Goal: Book appointment/travel/reservation

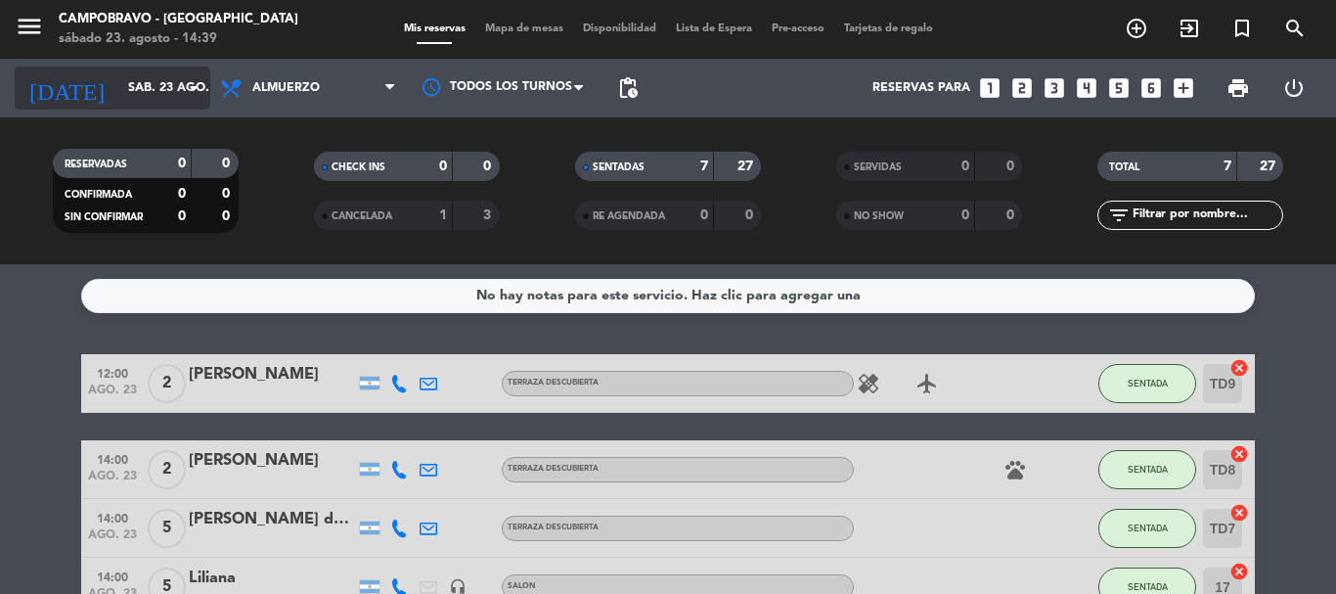
click at [118, 82] on input "sáb. 23 ago." at bounding box center [200, 87] width 165 height 33
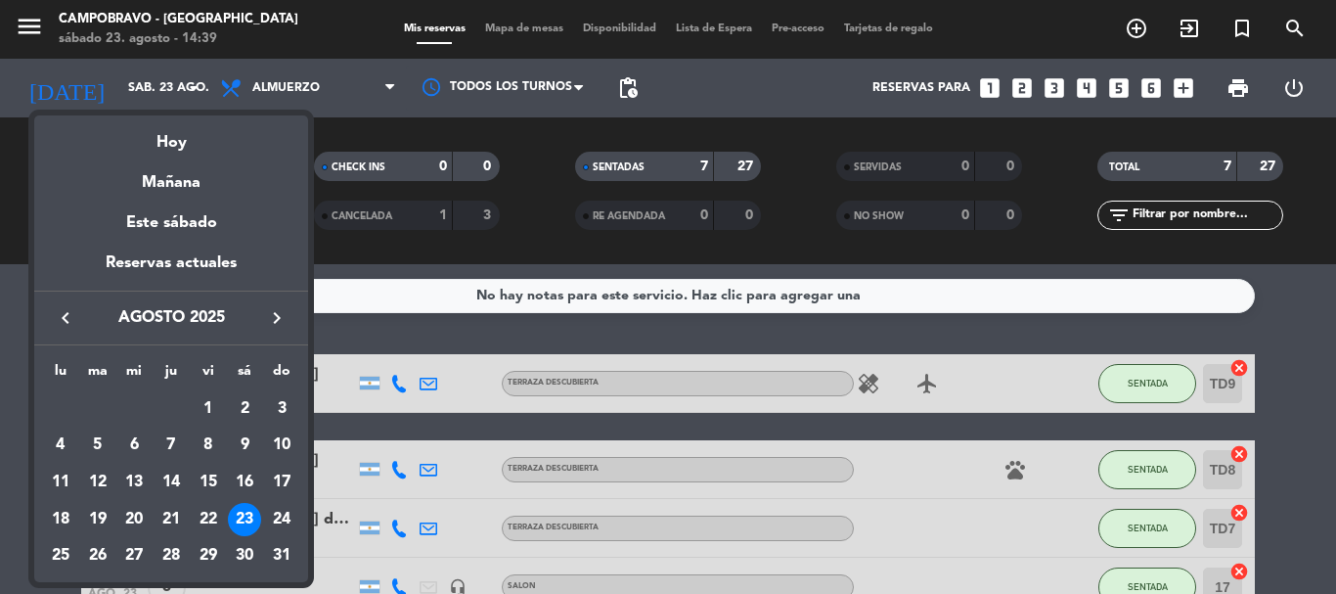
click at [290, 506] on div "24" at bounding box center [281, 519] width 33 height 33
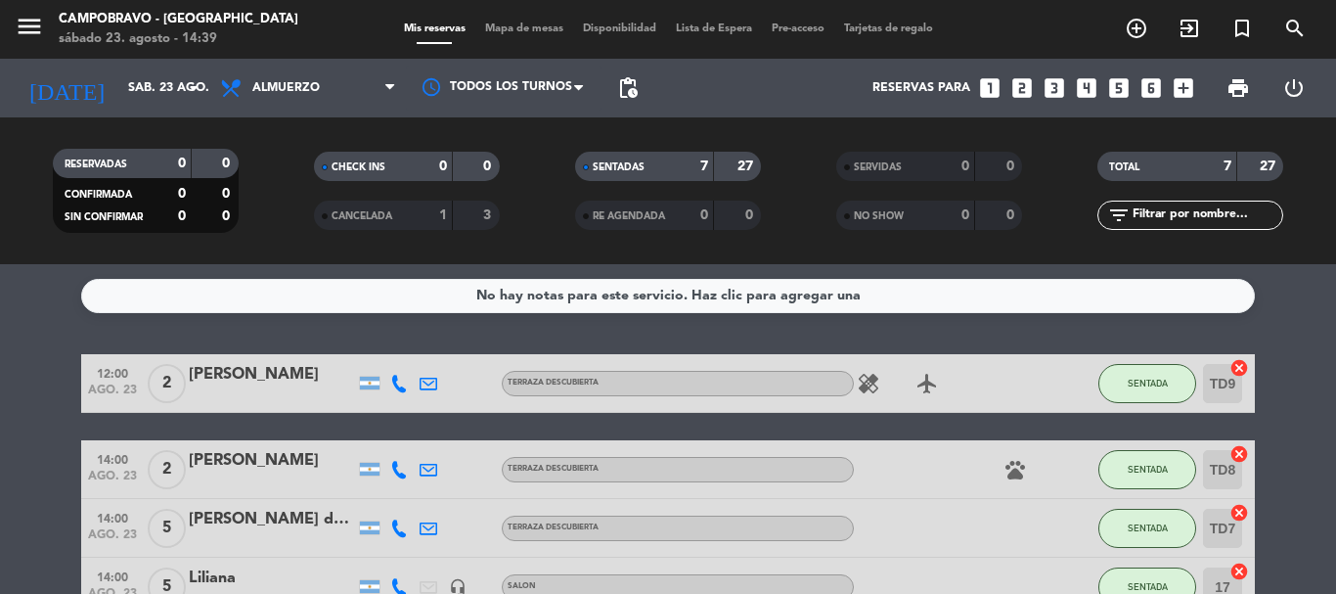
type input "dom. 24 ago."
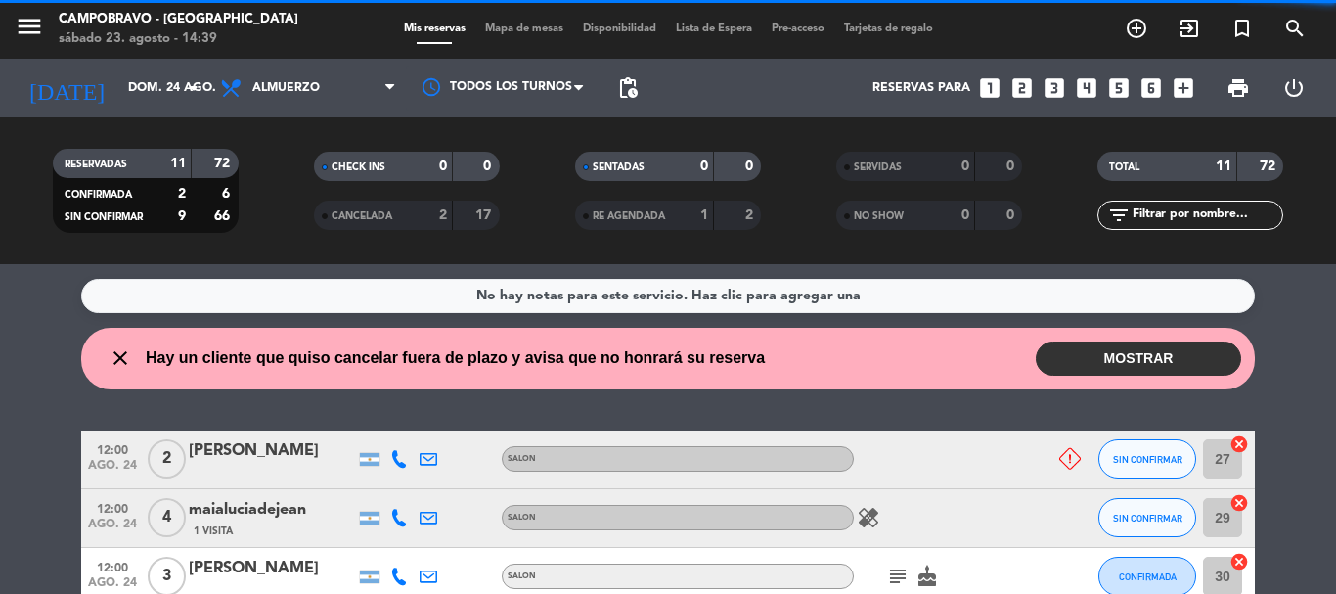
click at [294, 97] on span "Almuerzo" at bounding box center [308, 88] width 196 height 43
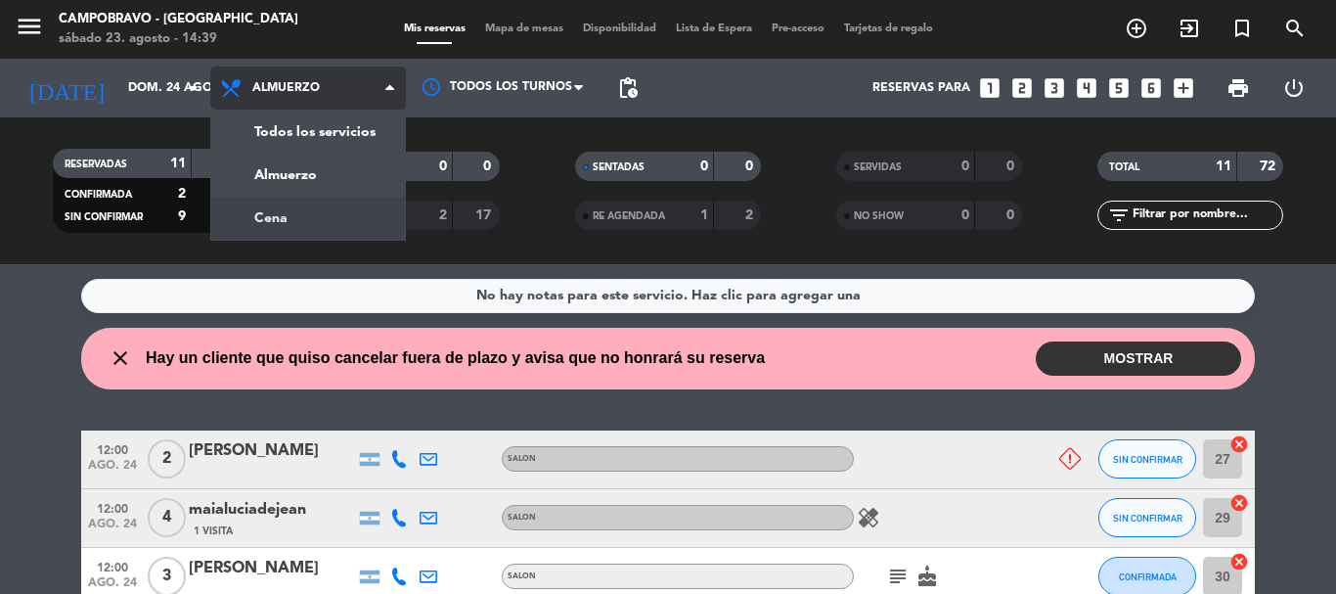
click at [314, 219] on div "menu Campobravo - [GEOGRAPHIC_DATA] sábado 23. agosto - 14:39 Mis reservas Mapa…" at bounding box center [668, 132] width 1336 height 264
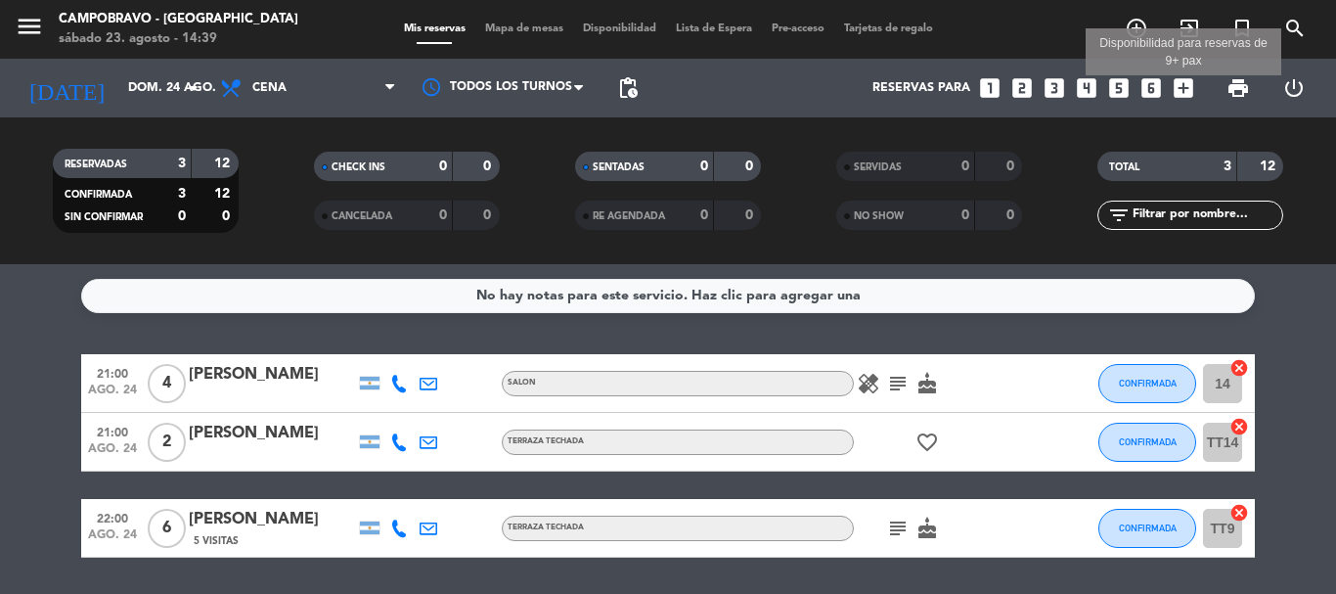
click at [1182, 90] on icon "add_box" at bounding box center [1183, 87] width 25 height 25
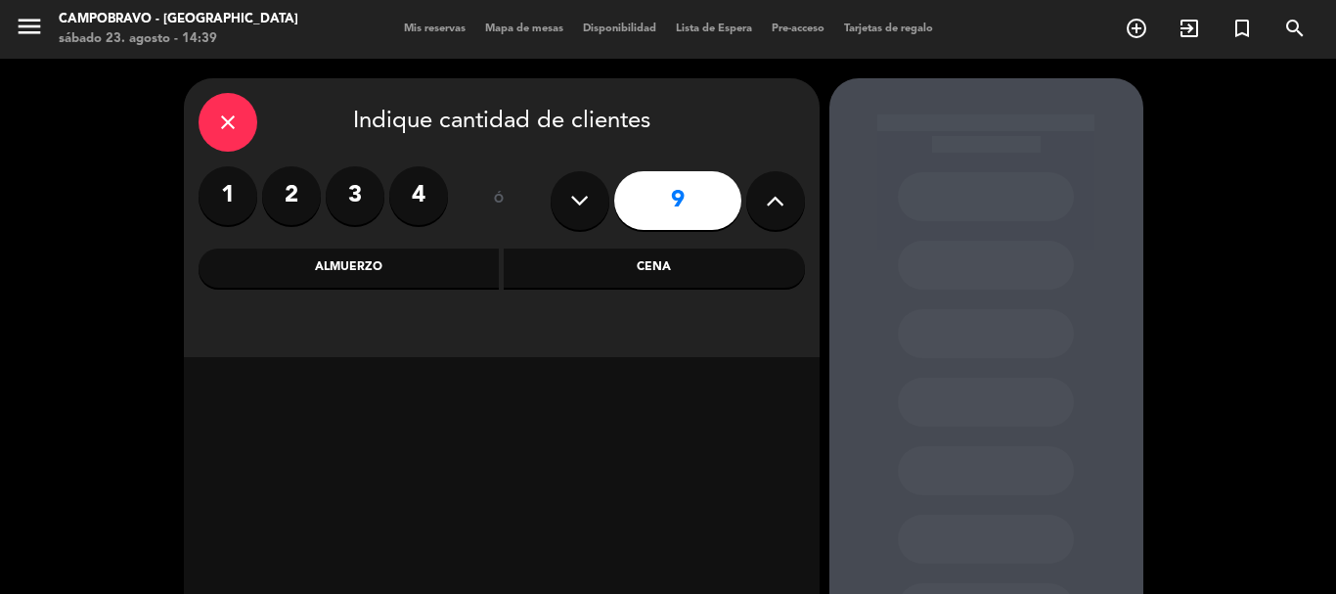
click at [775, 194] on icon at bounding box center [775, 200] width 19 height 29
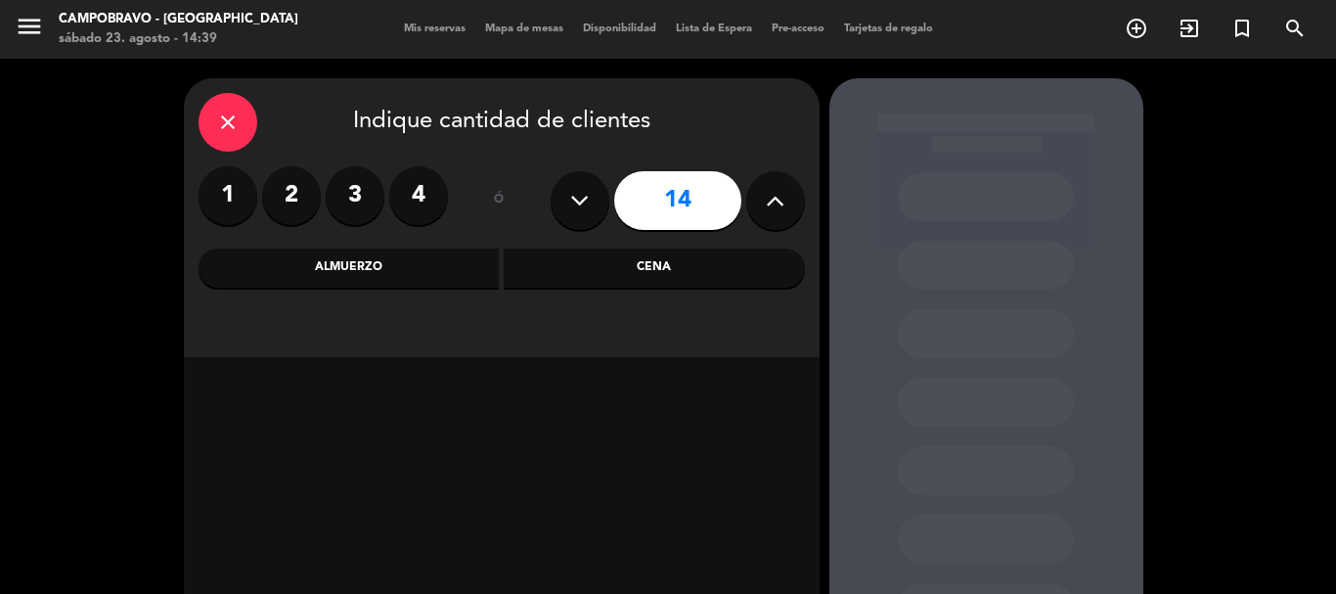
click at [775, 194] on icon at bounding box center [775, 200] width 19 height 29
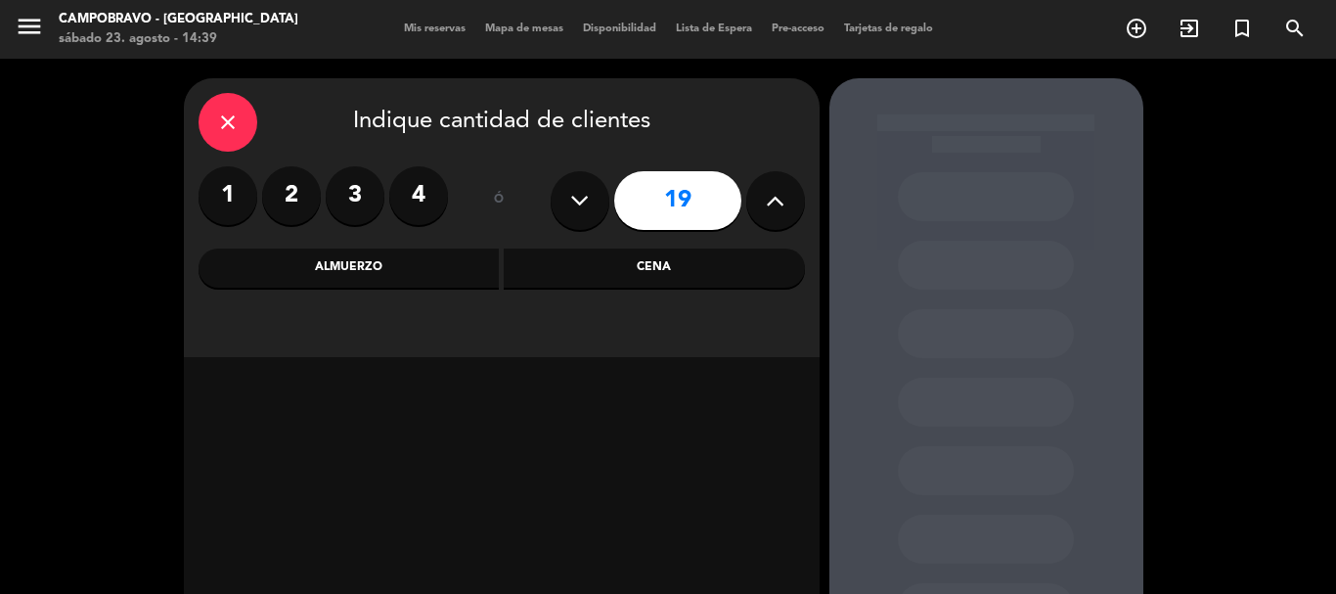
click at [775, 194] on icon at bounding box center [775, 200] width 19 height 29
type input "23"
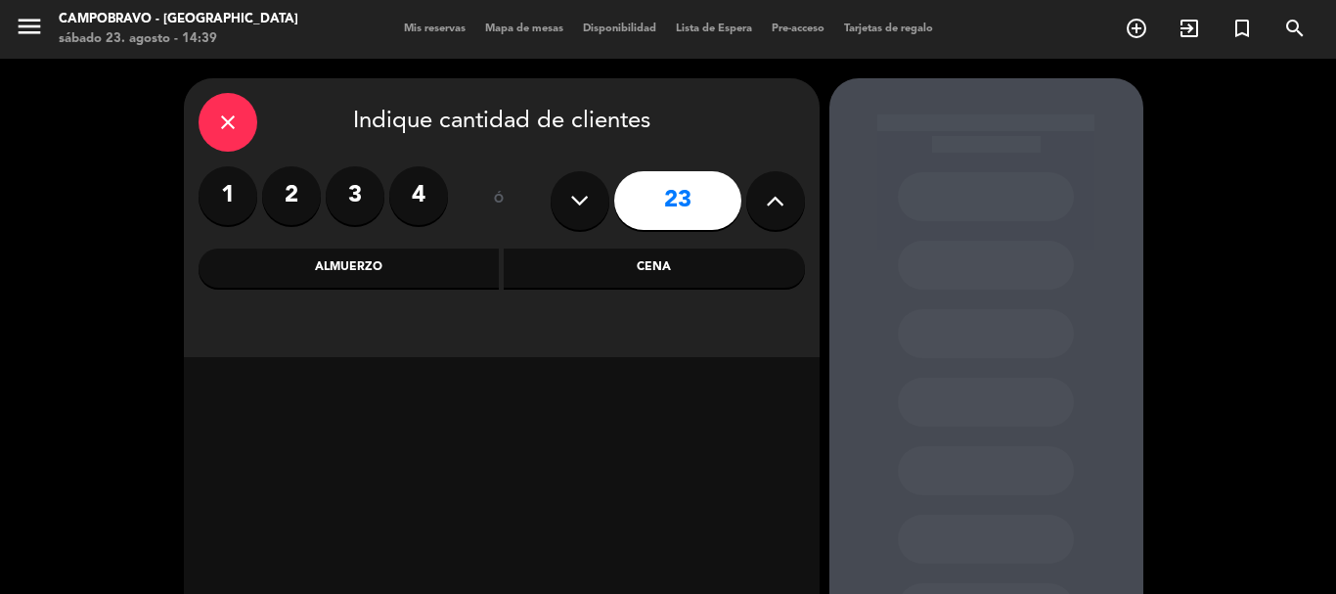
click at [775, 194] on icon at bounding box center [775, 200] width 19 height 29
click at [753, 199] on button at bounding box center [775, 200] width 59 height 59
click at [269, 113] on div "close Indique cantidad de clientes" at bounding box center [502, 122] width 606 height 59
click at [1232, 22] on icon "turned_in_not" at bounding box center [1241, 28] width 23 height 23
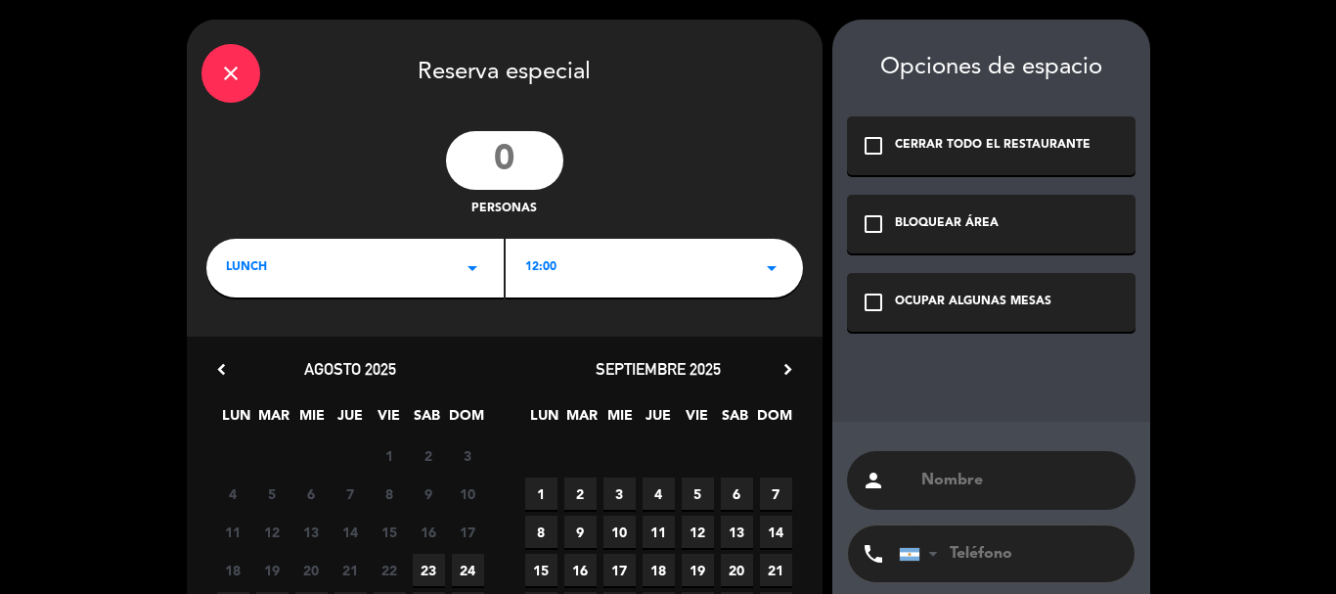
click at [508, 160] on input "number" at bounding box center [504, 160] width 117 height 59
type input "25"
click at [379, 266] on div "LUNCH arrow_drop_down" at bounding box center [354, 268] width 297 height 59
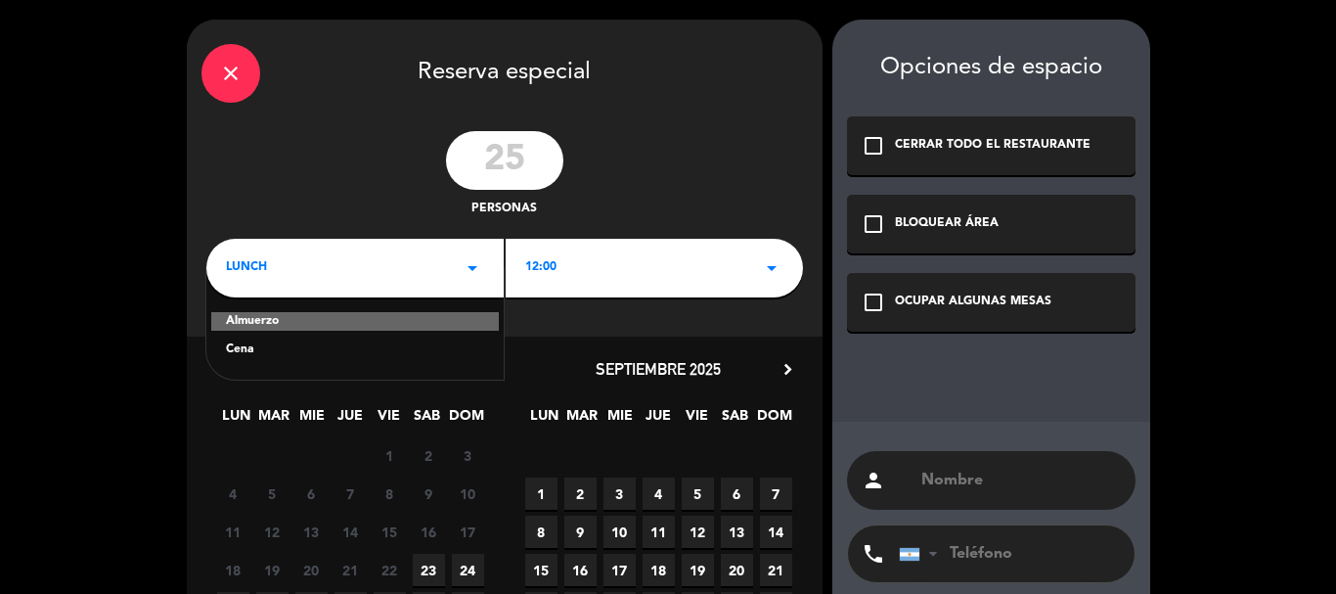
click at [335, 344] on div "Cena" at bounding box center [355, 350] width 258 height 20
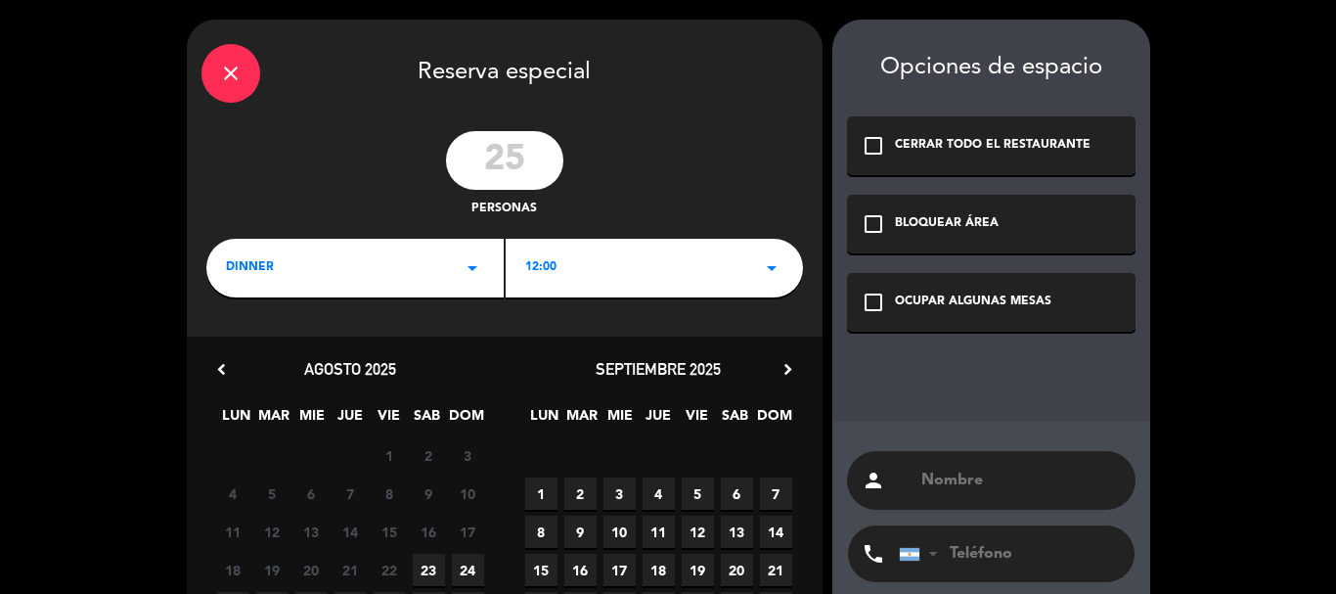
click at [521, 270] on div "12:00 arrow_drop_down" at bounding box center [654, 268] width 297 height 59
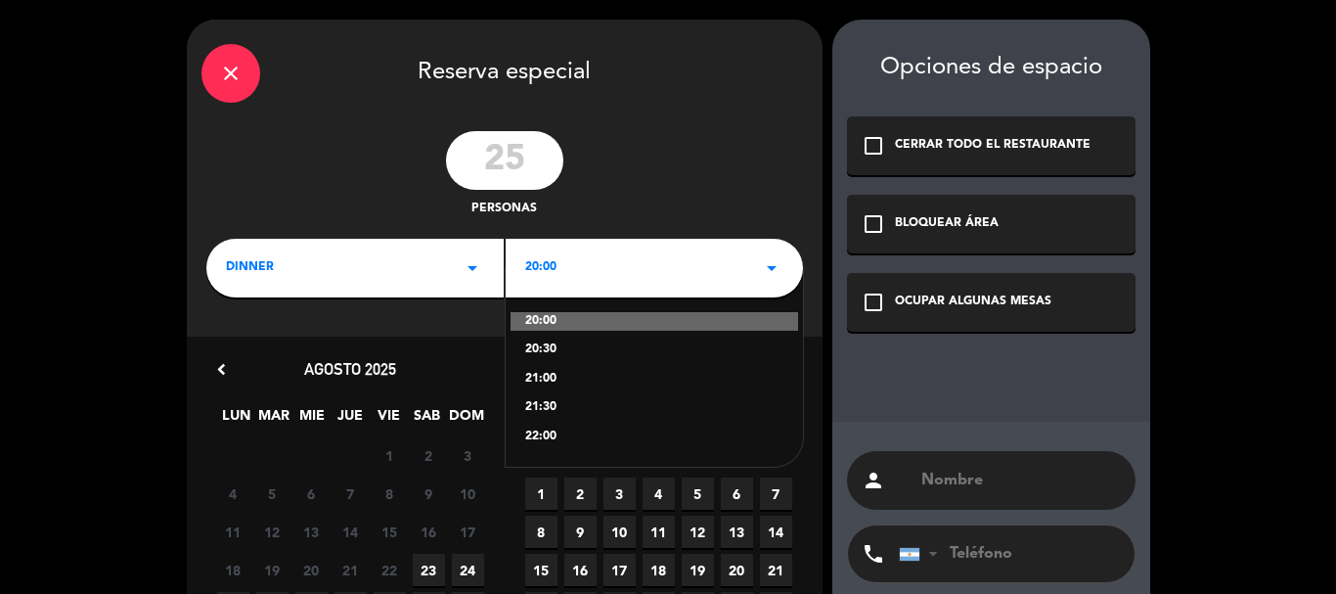
click at [528, 317] on div "20:00" at bounding box center [655, 322] width 288 height 20
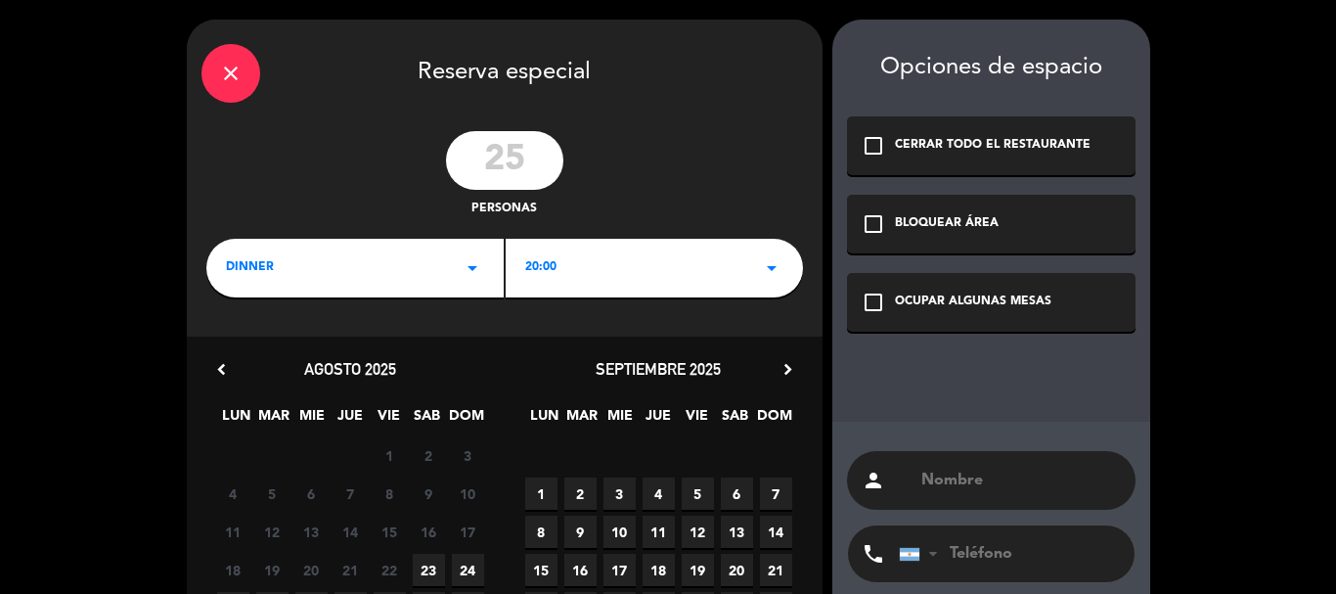
scroll to position [98, 0]
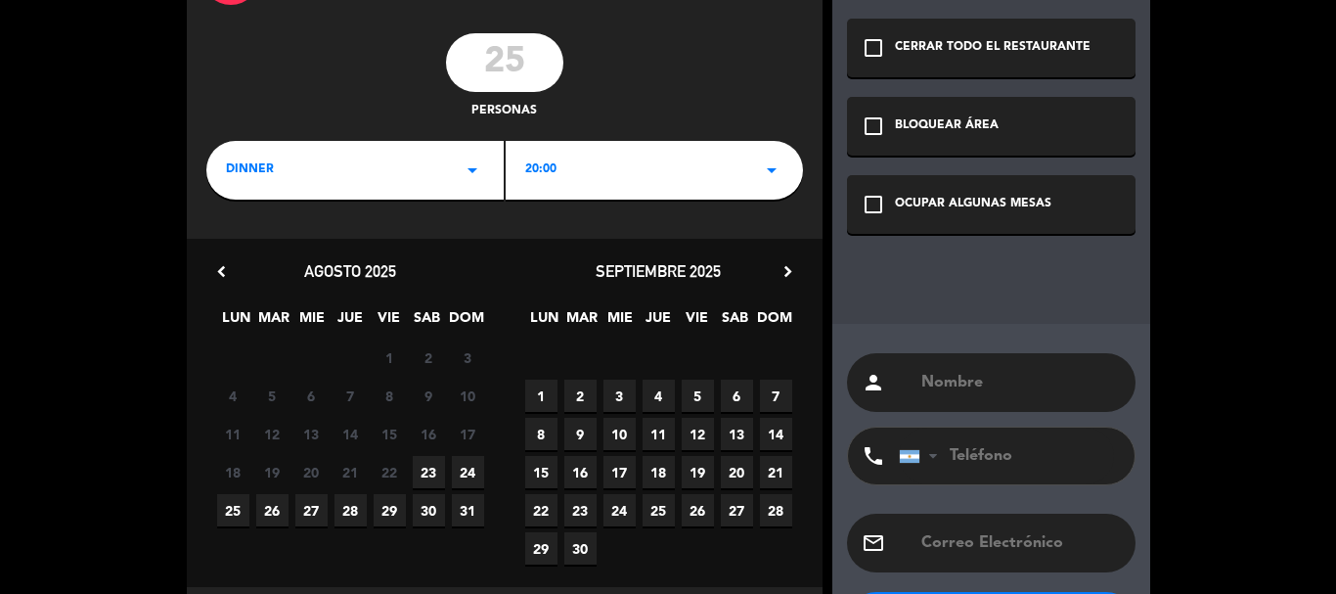
click at [476, 479] on span "24" at bounding box center [468, 472] width 32 height 32
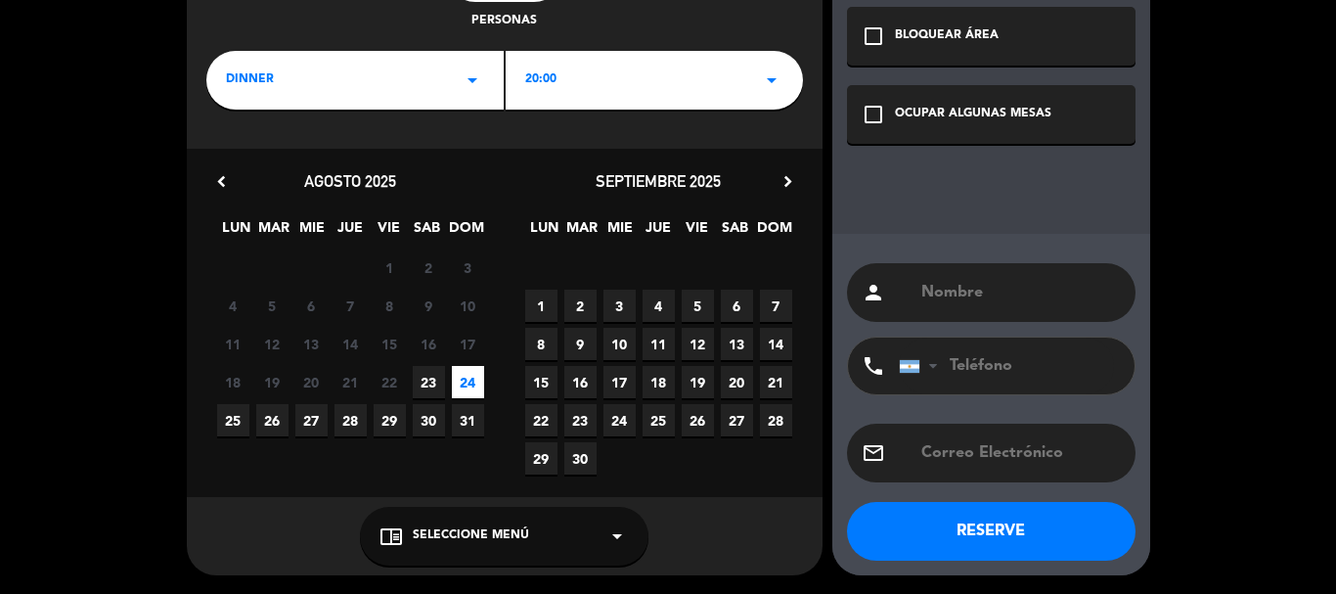
click at [1004, 133] on div "check_box_outline_blank OCUPAR ALGUNAS MESAS" at bounding box center [991, 114] width 289 height 59
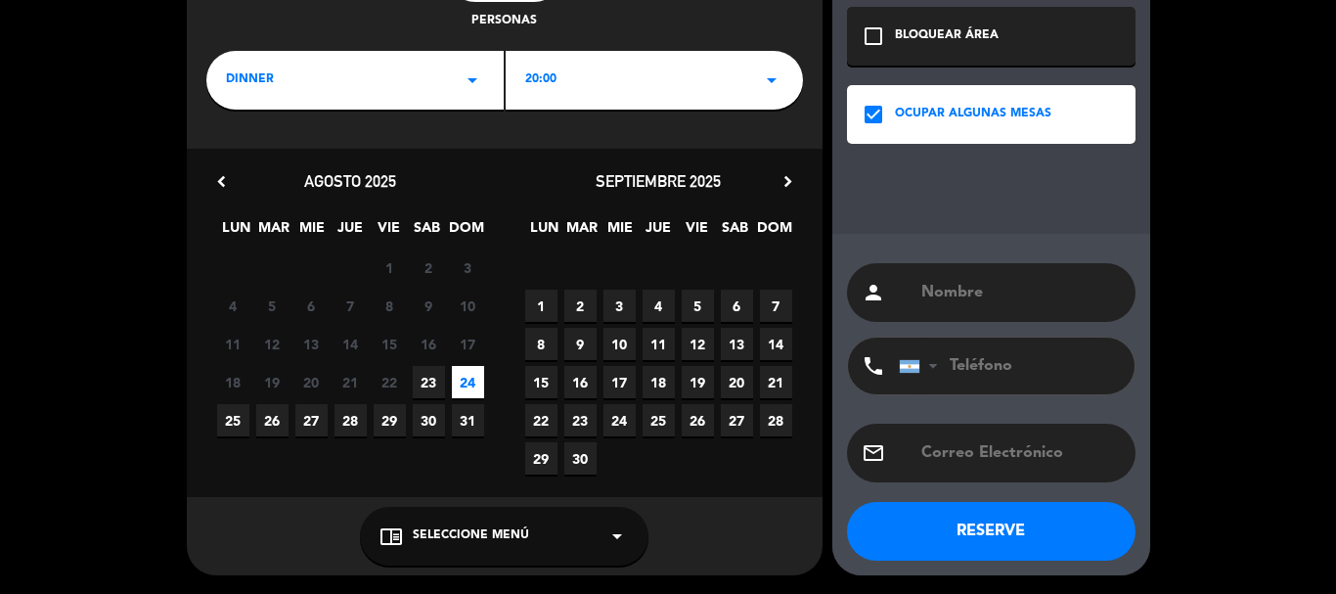
click at [997, 292] on input "text" at bounding box center [1019, 292] width 201 height 27
type input "[PERSON_NAME]"
click at [1023, 358] on input "tel" at bounding box center [1006, 365] width 215 height 57
type input "1165685130"
click at [1020, 531] on button "RESERVE" at bounding box center [991, 531] width 289 height 59
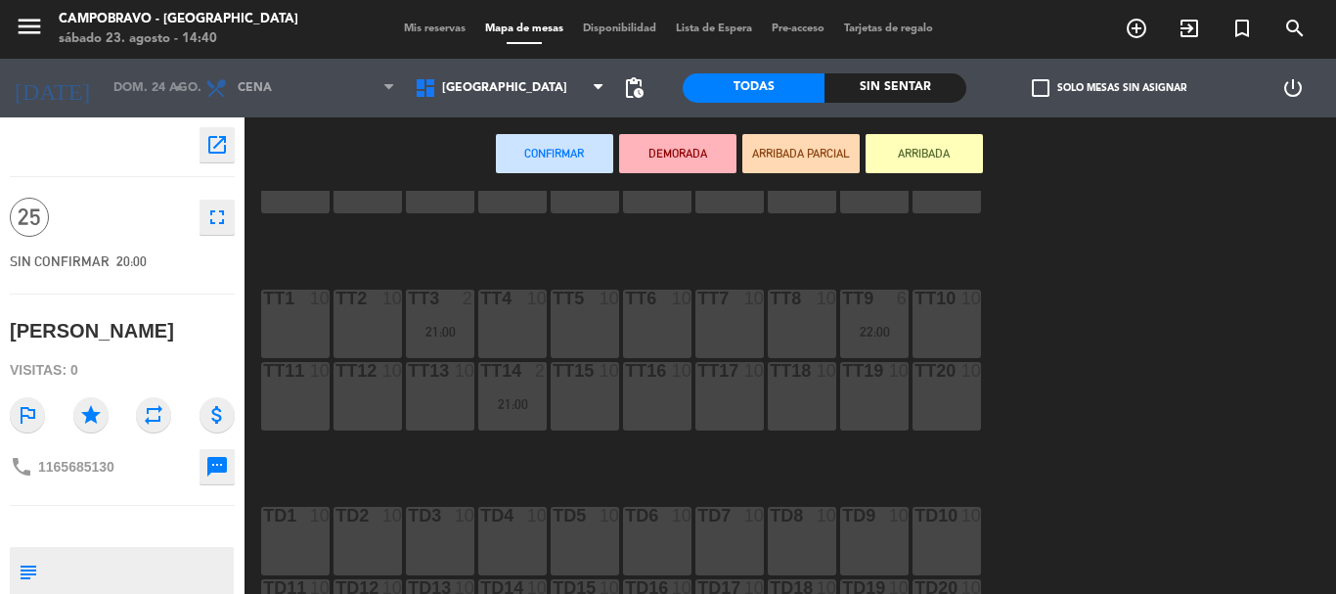
scroll to position [713, 0]
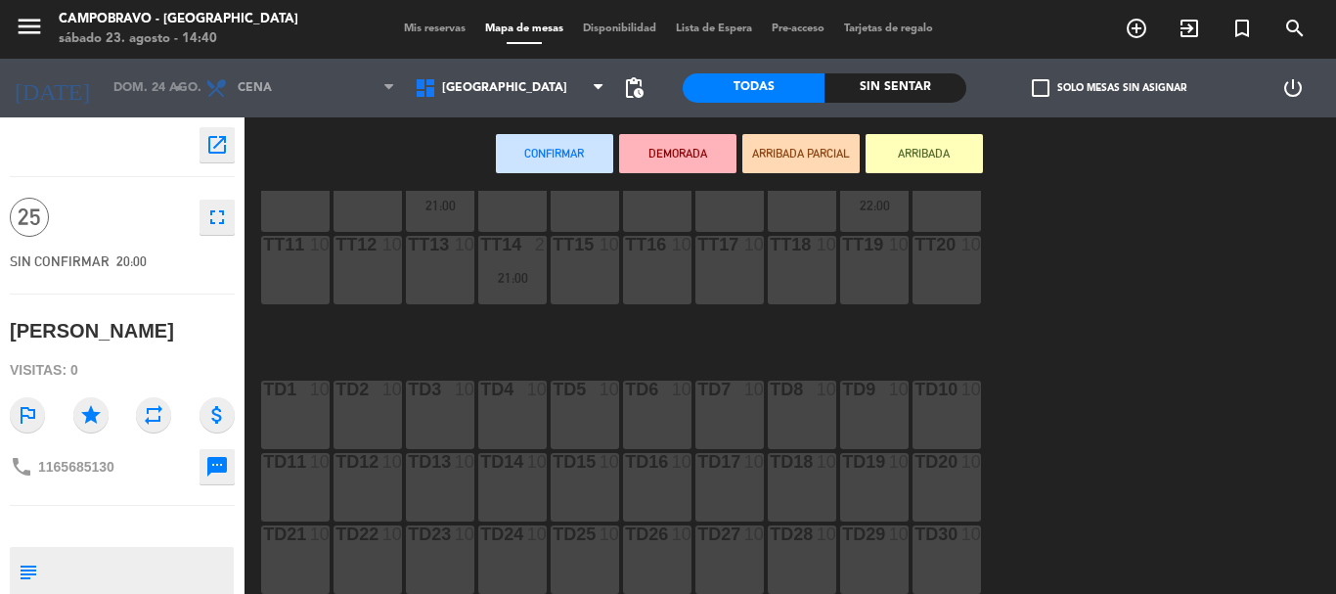
click at [310, 395] on div "10" at bounding box center [320, 389] width 20 height 18
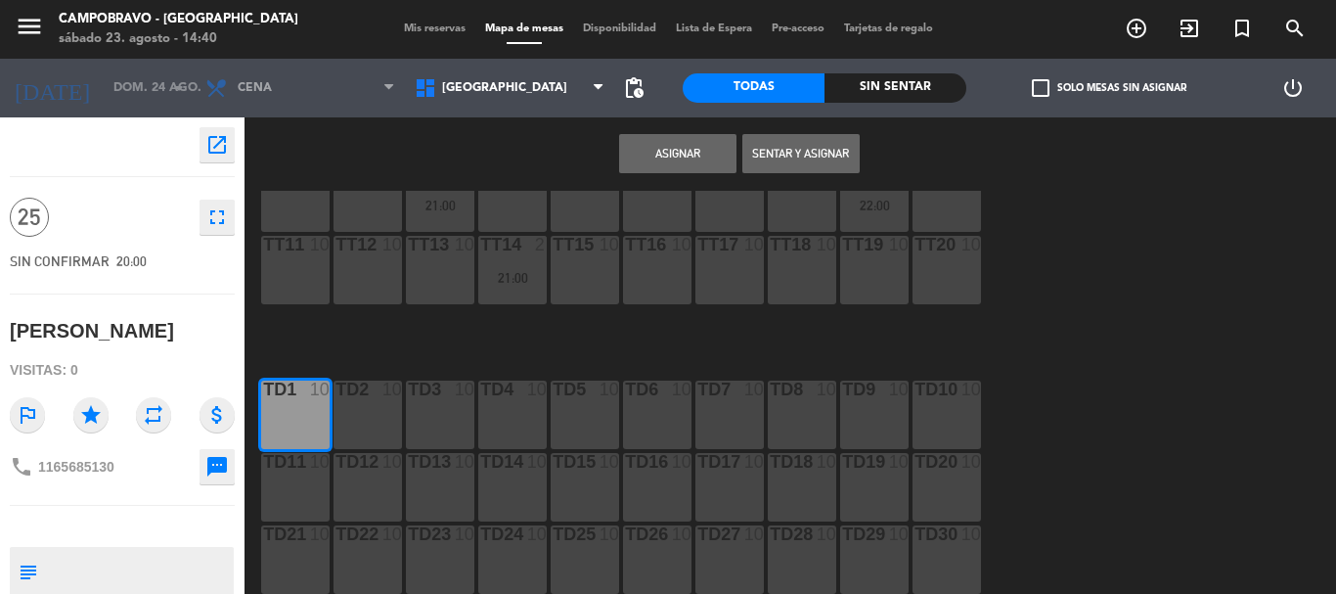
click at [383, 396] on div "10" at bounding box center [392, 389] width 20 height 18
click at [430, 405] on div "TD3 10" at bounding box center [440, 414] width 68 height 68
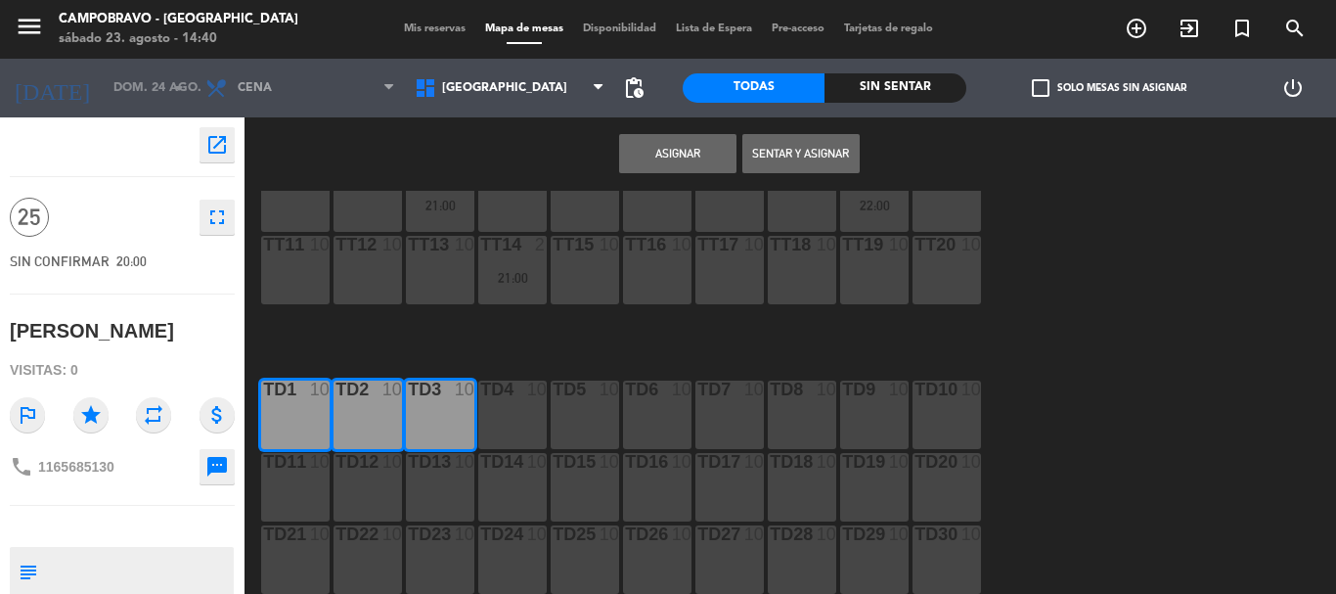
click at [530, 407] on div "TD4 10" at bounding box center [512, 414] width 68 height 68
click at [601, 412] on div "TD5 10" at bounding box center [585, 414] width 68 height 68
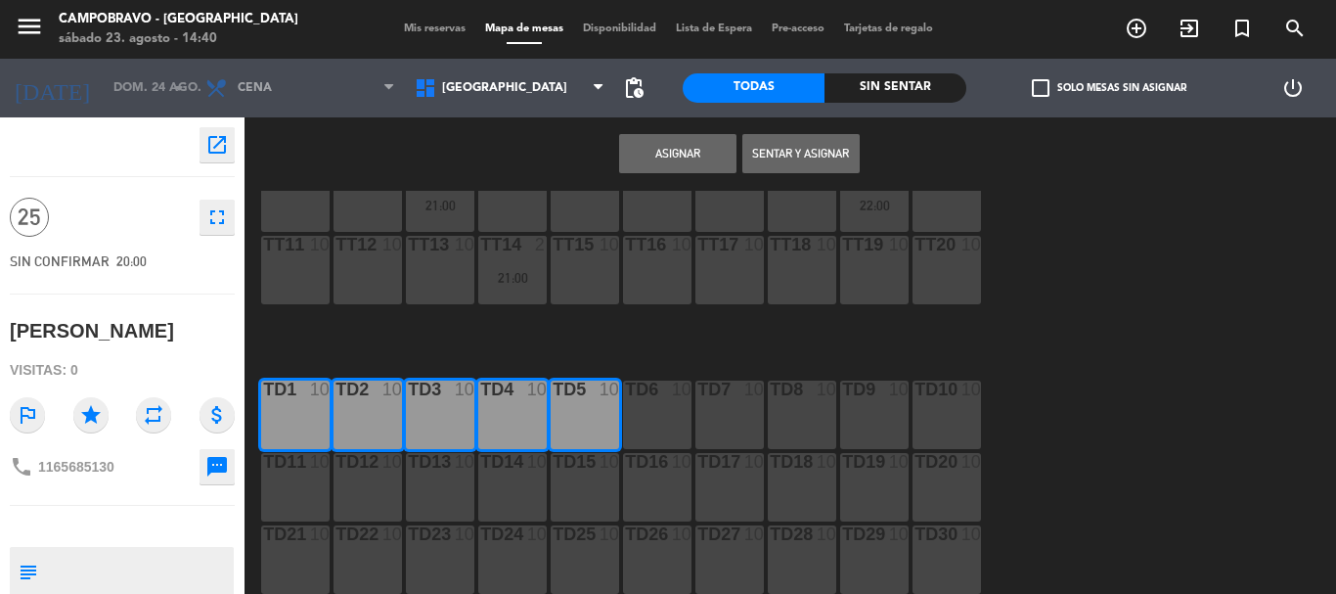
click at [643, 410] on div "TD6 10" at bounding box center [657, 414] width 68 height 68
click at [690, 433] on div "TD6 10" at bounding box center [657, 414] width 68 height 68
click at [647, 476] on div "TD16 10" at bounding box center [657, 487] width 68 height 68
click at [647, 428] on div "TD6 10" at bounding box center [657, 414] width 68 height 68
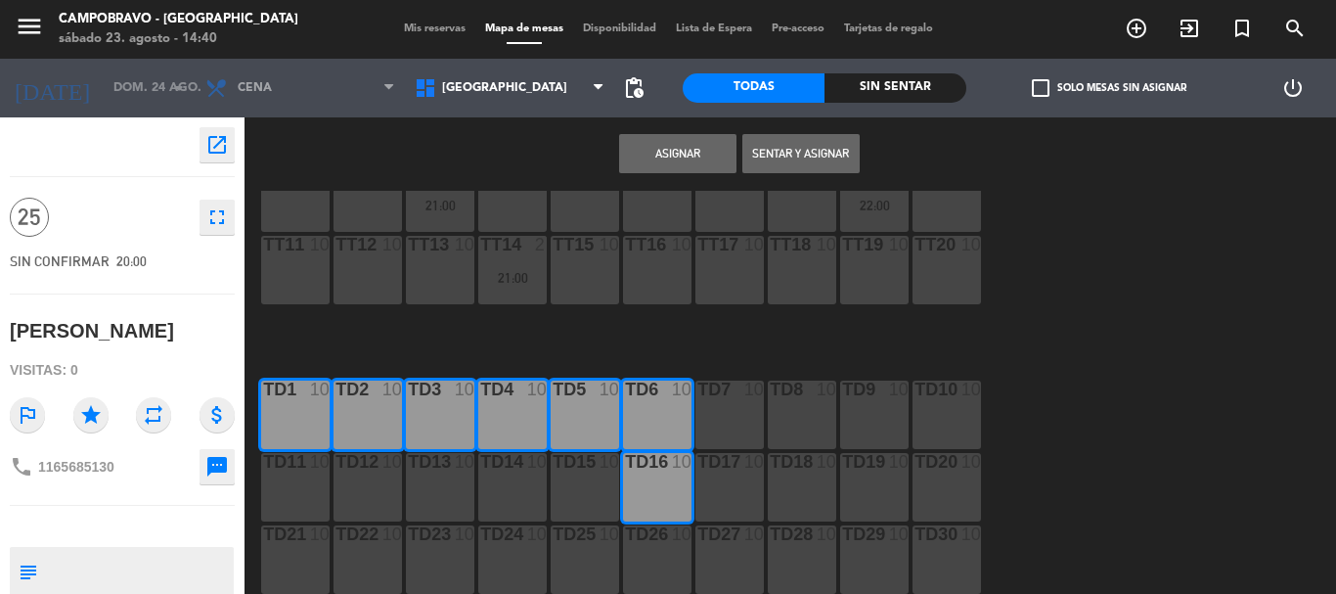
click at [578, 482] on div "TD15 10" at bounding box center [585, 487] width 68 height 68
click at [495, 485] on div "TD14 10" at bounding box center [512, 487] width 68 height 68
drag, startPoint x: 547, startPoint y: 481, endPoint x: 469, endPoint y: 479, distance: 77.3
click at [539, 480] on div "TD14 10" at bounding box center [512, 487] width 68 height 68
drag, startPoint x: 429, startPoint y: 483, endPoint x: 491, endPoint y: 481, distance: 61.6
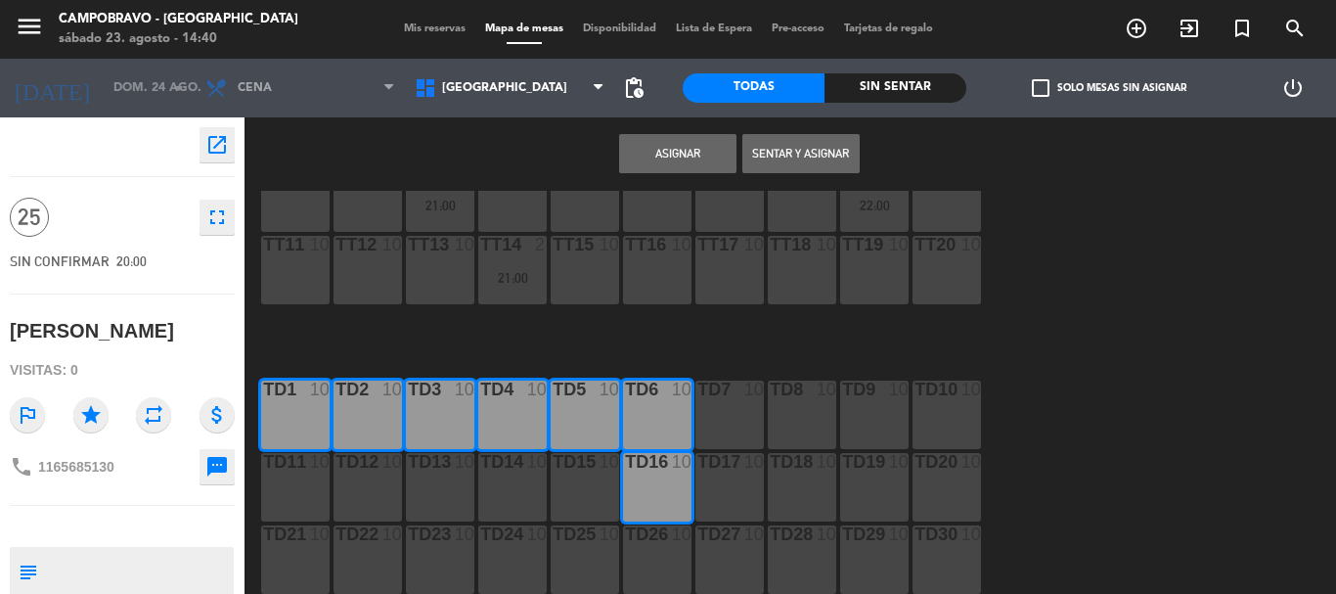
click at [449, 484] on div "TD13 10" at bounding box center [440, 487] width 68 height 68
drag, startPoint x: 518, startPoint y: 481, endPoint x: 539, endPoint y: 481, distance: 20.5
click at [519, 481] on div "TD14 10" at bounding box center [512, 487] width 68 height 68
click at [560, 481] on div "TD15 10" at bounding box center [585, 487] width 68 height 68
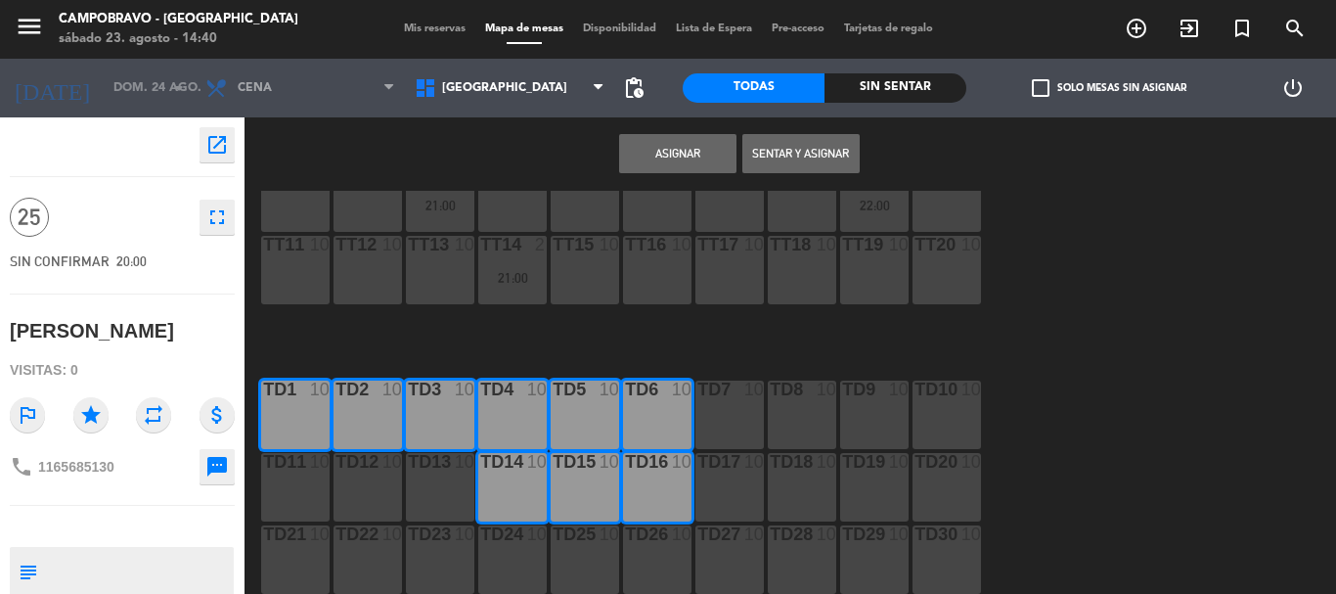
drag, startPoint x: 453, startPoint y: 483, endPoint x: 426, endPoint y: 484, distance: 26.4
click at [449, 484] on div "TD13 10" at bounding box center [440, 487] width 68 height 68
drag, startPoint x: 387, startPoint y: 485, endPoint x: 361, endPoint y: 484, distance: 26.4
click at [385, 485] on div "TD12 10" at bounding box center [368, 487] width 68 height 68
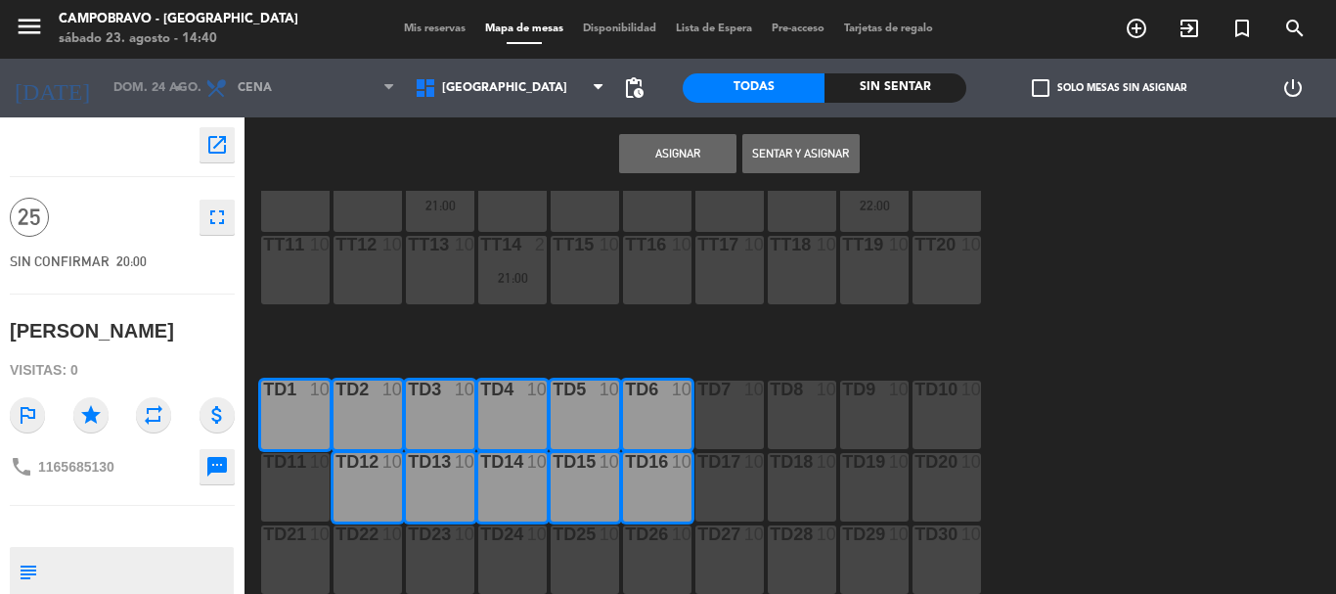
click at [310, 475] on div "TD11 10" at bounding box center [295, 487] width 68 height 68
click at [679, 153] on button "Asignar" at bounding box center [677, 153] width 117 height 39
